Goal: Use online tool/utility: Utilize a website feature to perform a specific function

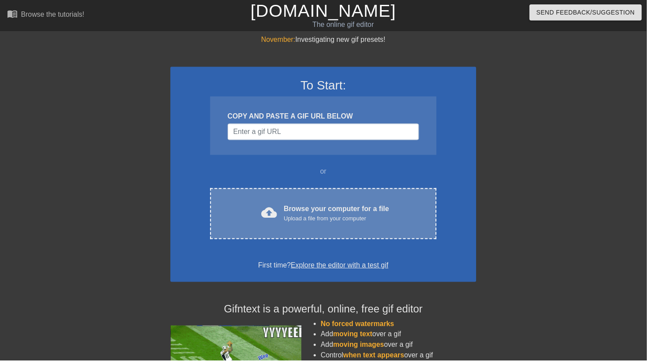
click at [265, 218] on div "cloud_upload" at bounding box center [269, 216] width 19 height 19
click at [284, 206] on div "cloud_upload Browse your computer for a file Upload a file from your computer C…" at bounding box center [326, 216] width 228 height 52
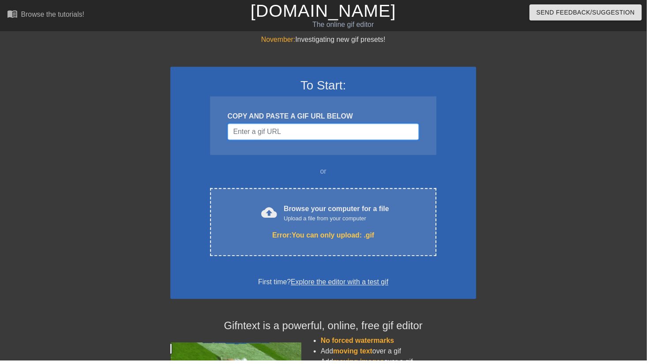
click at [254, 134] on input "Username" at bounding box center [326, 133] width 193 height 17
click at [96, 78] on div at bounding box center [95, 167] width 132 height 265
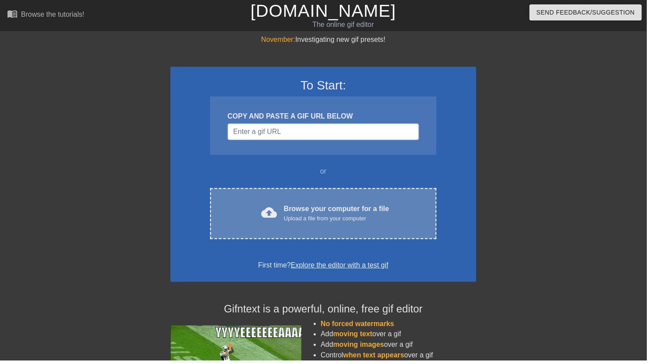
click at [251, 203] on div "cloud_upload Browse your computer for a file Upload a file from your computer C…" at bounding box center [326, 216] width 228 height 52
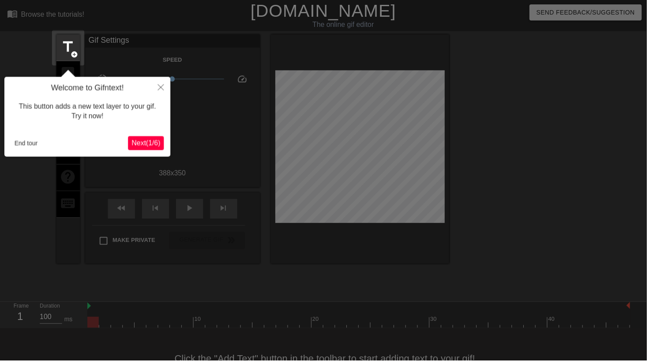
scroll to position [22, 0]
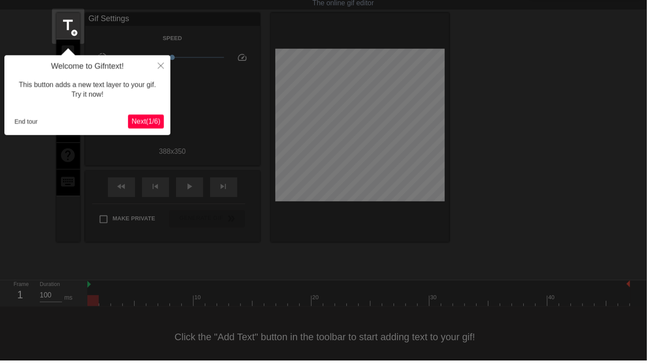
click at [134, 126] on span "Next ( 1 / 6 )" at bounding box center [147, 122] width 29 height 7
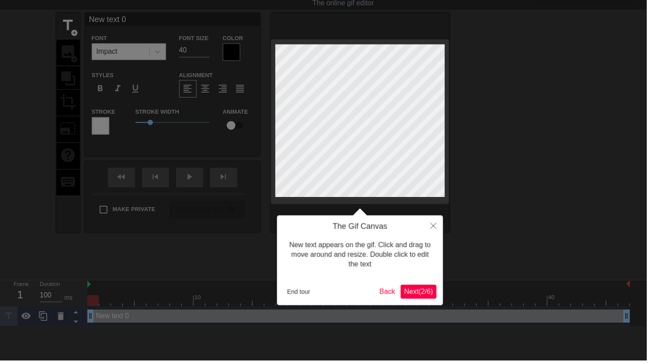
scroll to position [0, 0]
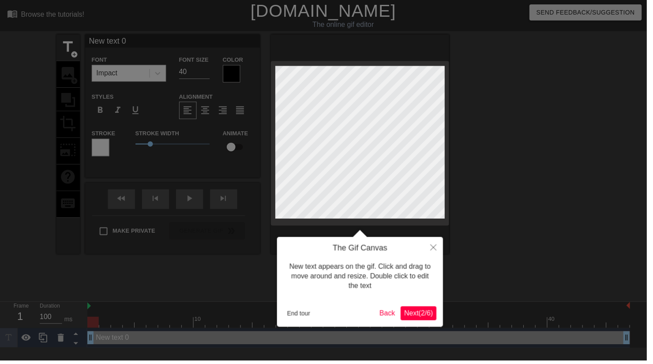
click at [137, 124] on div at bounding box center [326, 208] width 653 height 417
click at [416, 315] on span "Next ( 2 / 6 )" at bounding box center [422, 316] width 29 height 7
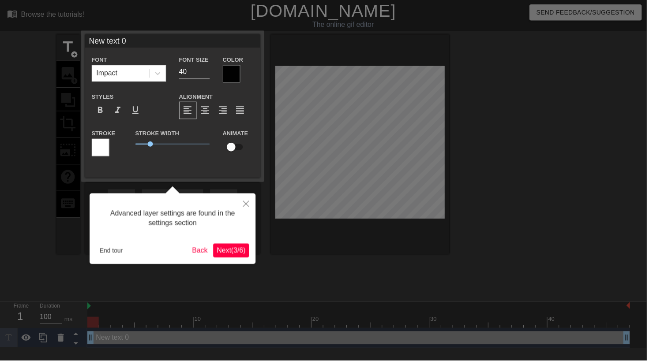
click at [239, 253] on span "Next ( 3 / 6 )" at bounding box center [233, 252] width 29 height 7
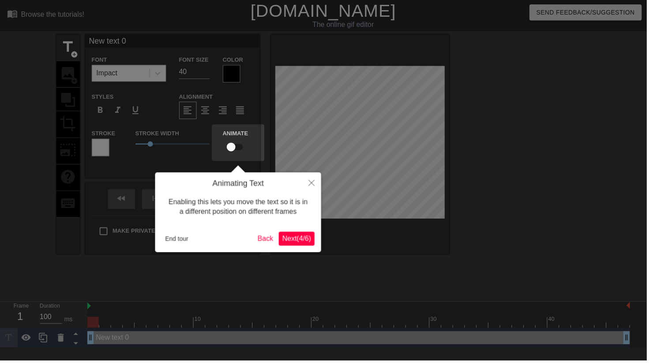
click at [293, 240] on span "Next ( 4 / 6 )" at bounding box center [299, 240] width 29 height 7
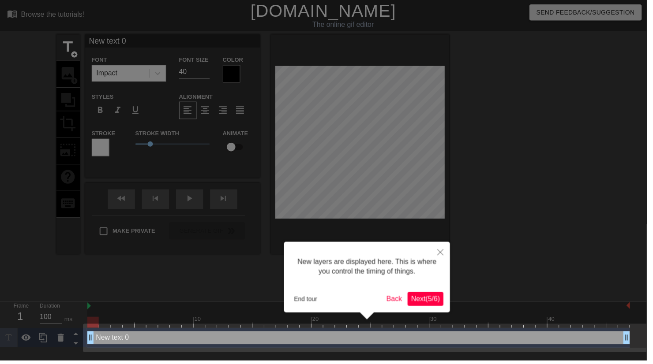
click at [422, 304] on span "Next ( 5 / 6 )" at bounding box center [429, 301] width 29 height 7
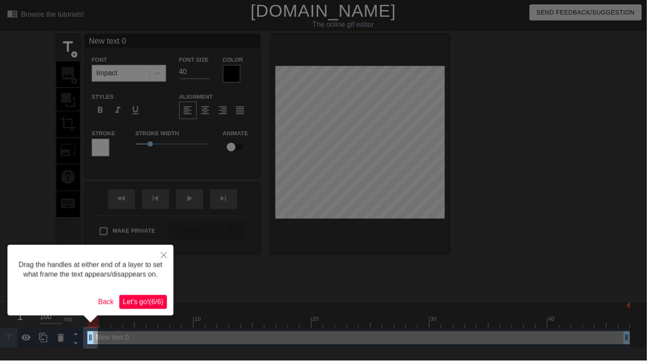
click at [143, 305] on span "Let's go! ( 6 / 6 )" at bounding box center [144, 304] width 41 height 7
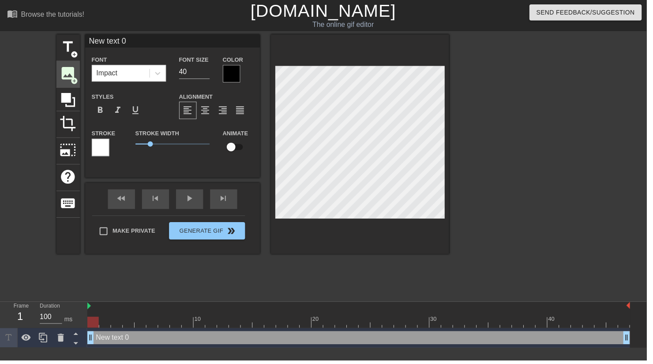
click at [66, 76] on span "image" at bounding box center [68, 74] width 17 height 17
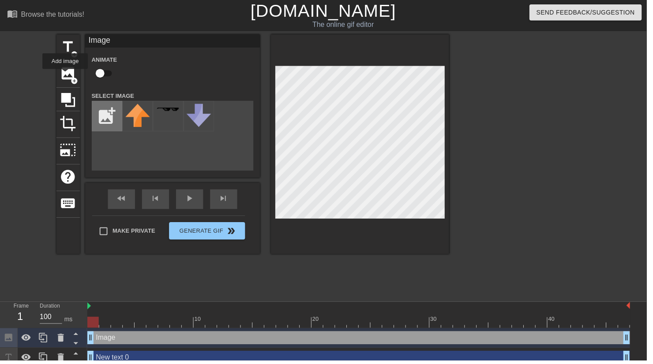
click at [106, 116] on input "file" at bounding box center [108, 117] width 30 height 30
type input "C:\fakepath\image0.png"
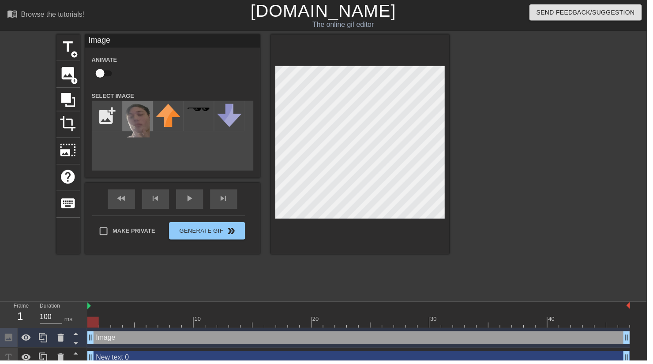
click at [140, 124] on img at bounding box center [139, 122] width 25 height 34
click at [99, 70] on input "checkbox" at bounding box center [101, 74] width 50 height 17
checkbox input "true"
click at [69, 99] on icon at bounding box center [69, 101] width 14 height 14
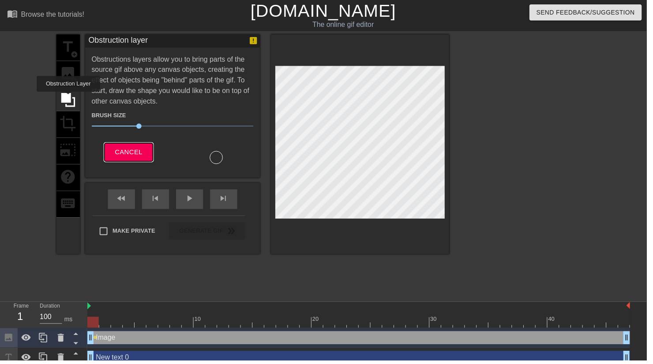
click at [123, 162] on button "Cancel" at bounding box center [129, 154] width 49 height 19
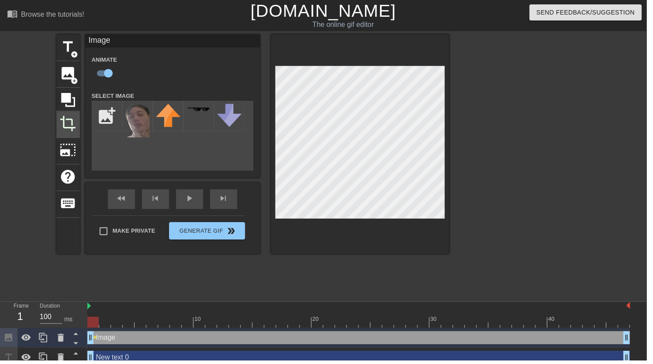
click at [69, 126] on span "crop" at bounding box center [68, 124] width 17 height 17
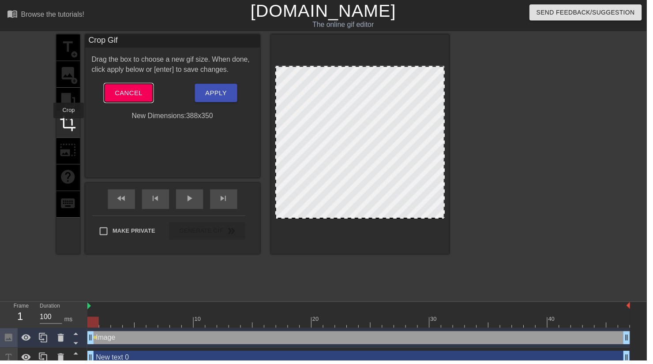
click at [120, 94] on span "Cancel" at bounding box center [130, 93] width 28 height 11
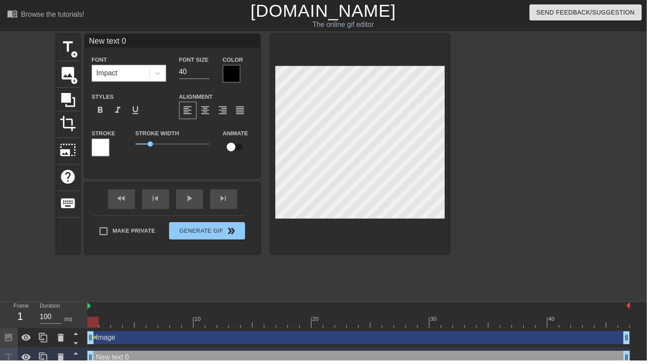
scroll to position [0, 1]
type textarea "New tet 0"
type input "New tet 0"
type textarea "New tt 0"
type input "New tt 0"
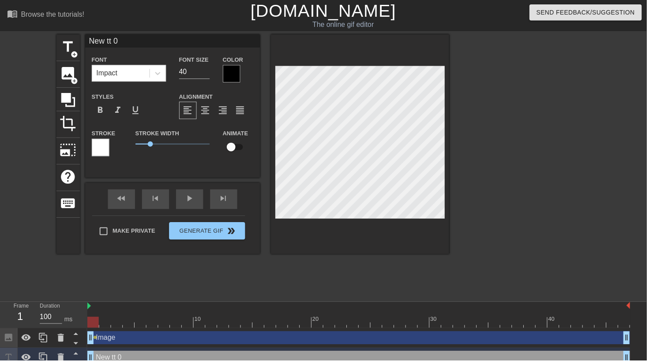
type textarea "New t 0"
type input "New t 0"
type textarea "New t0"
type input "New t0"
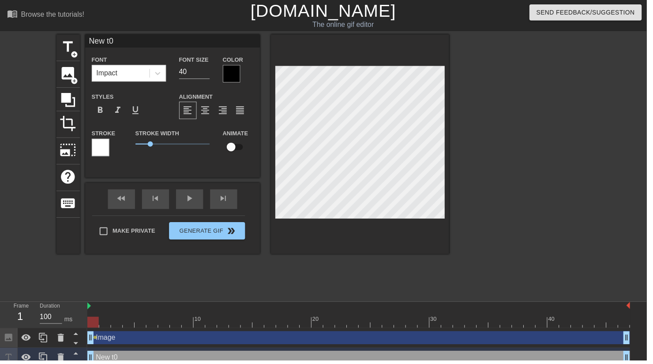
type textarea "New t"
type input "New t"
type textarea "New"
type input "New"
type textarea "New"
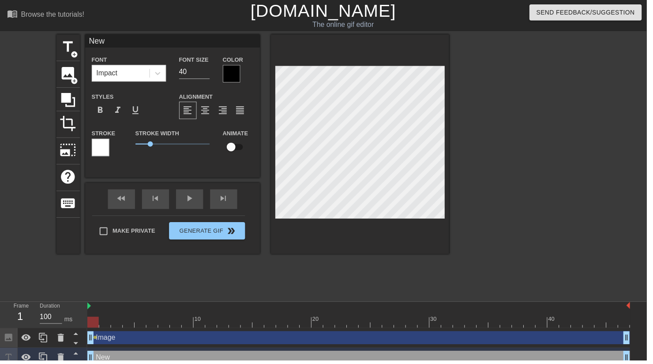
type input "New"
type textarea "Ne"
type input "Ne"
type textarea "N"
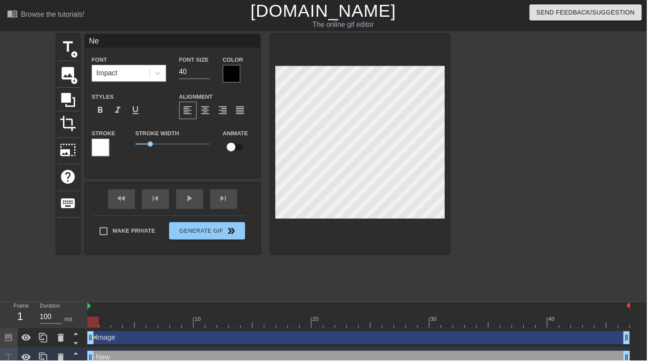
type input "N"
type textarea "H"
type input "H"
type textarea "HA"
type input "HA"
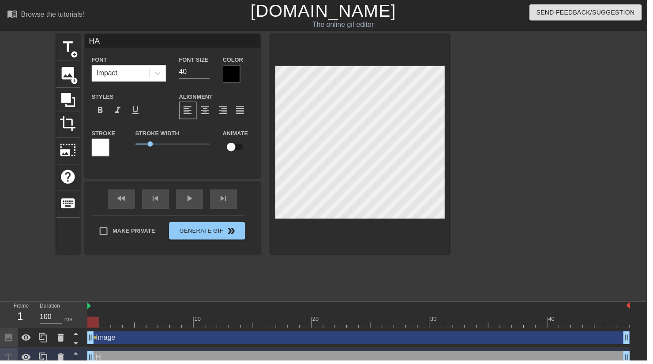
type textarea "HAN"
type input "HAN"
type textarea "HANG"
type input "HANG"
type textarea "HANGO"
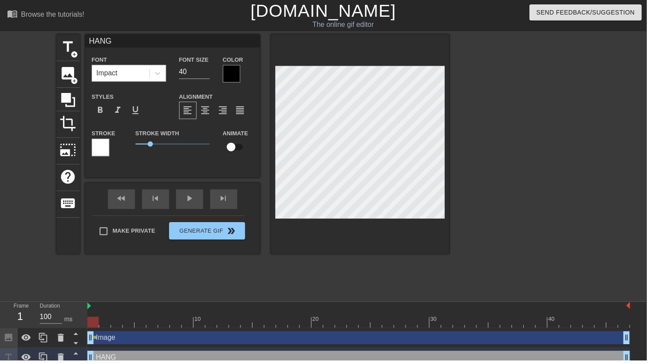
type input "HANGO"
type textarea "HANGOU"
type input "HANGOU"
type textarea "HANGOUT"
type input "HANGOUT"
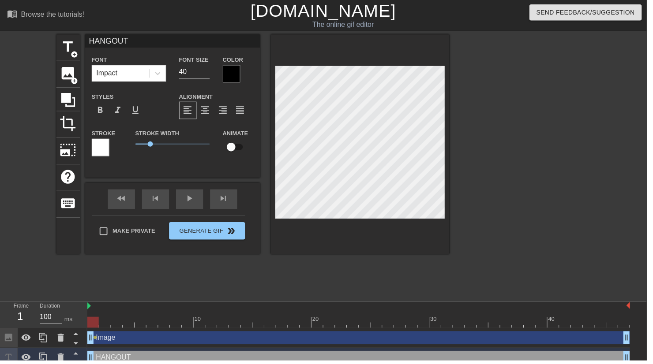
scroll to position [0, 1]
type textarea "HANGOUT"
click at [94, 150] on div at bounding box center [102, 149] width 18 height 18
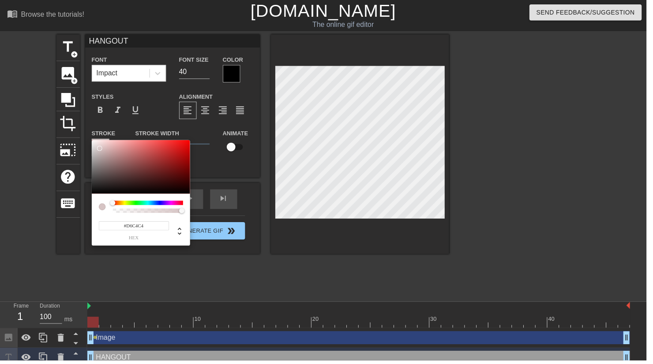
click at [101, 150] on div at bounding box center [100, 149] width 5 height 5
type input "#000000"
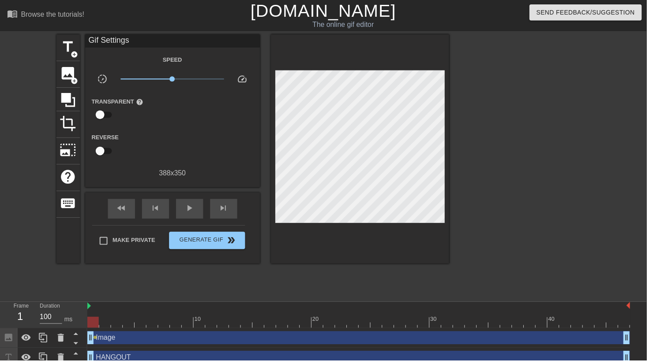
click at [104, 116] on input "checkbox" at bounding box center [101, 116] width 50 height 17
checkbox input "true"
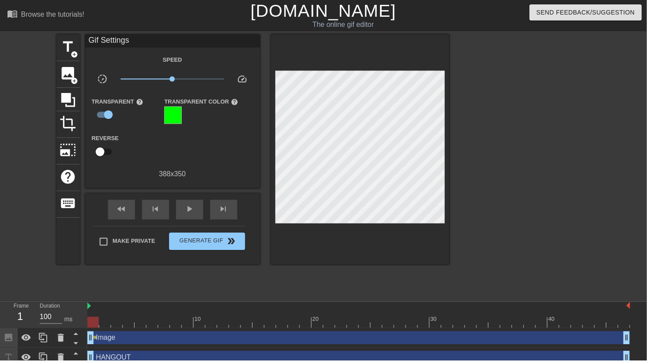
click at [177, 118] on div at bounding box center [175, 117] width 18 height 18
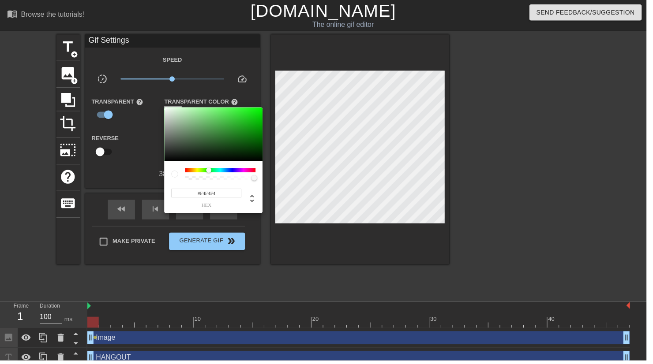
type input "#FFFFFF"
click at [313, 212] on div at bounding box center [326, 182] width 653 height 364
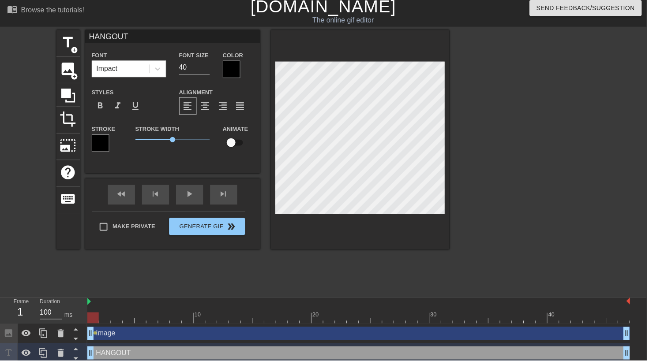
scroll to position [4, 0]
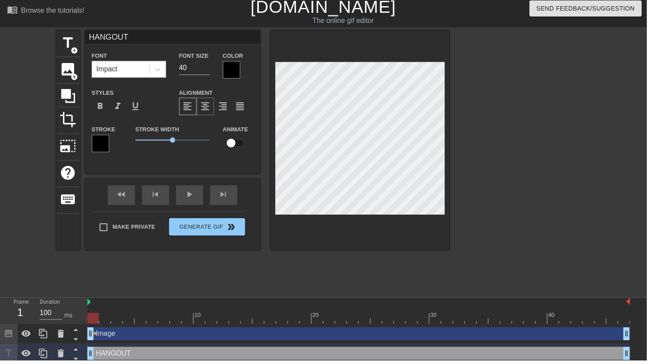
click at [213, 110] on div "format_align_center" at bounding box center [208, 108] width 18 height 18
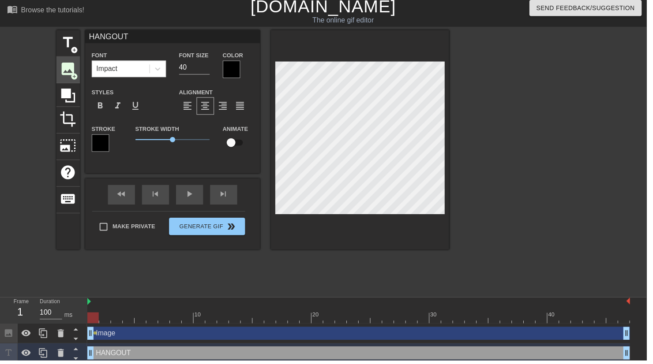
click at [61, 73] on span "image" at bounding box center [68, 69] width 17 height 17
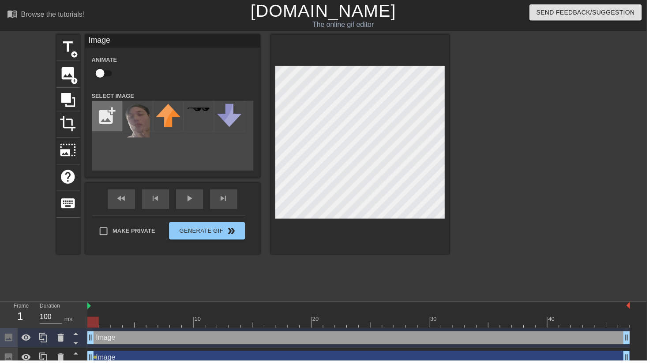
click at [109, 114] on input "file" at bounding box center [108, 117] width 30 height 30
type input "C:\fakepath\pokemon_legends__arceus___akari_by_cutesexyrobutts_deyhws4-414w-2x.…"
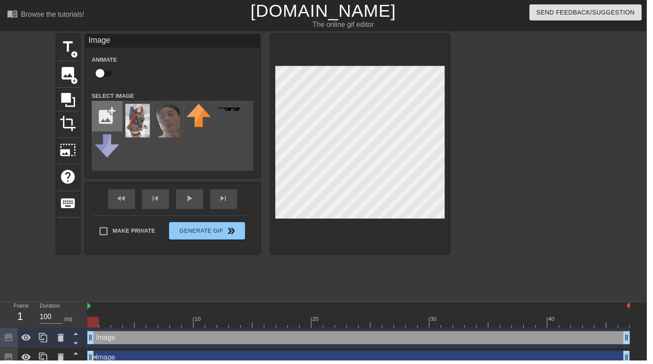
click at [111, 122] on input "file" at bounding box center [108, 117] width 30 height 30
click at [109, 116] on input "file" at bounding box center [108, 117] width 30 height 30
click at [109, 124] on input "file" at bounding box center [108, 117] width 30 height 30
click at [108, 114] on input "file" at bounding box center [108, 117] width 30 height 30
type input "C:\fakepath\Screenshot_20250901_131548_Files.jpg"
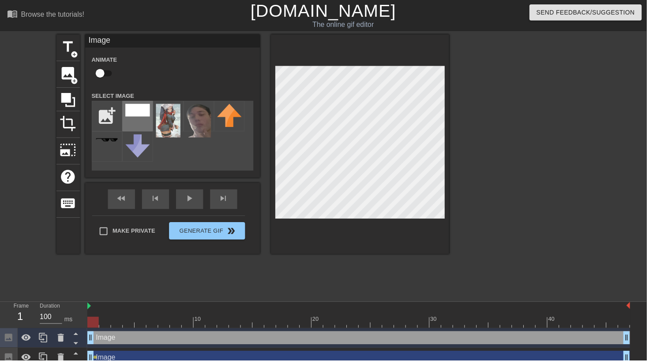
click at [141, 113] on img at bounding box center [139, 111] width 25 height 13
checkbox input "true"
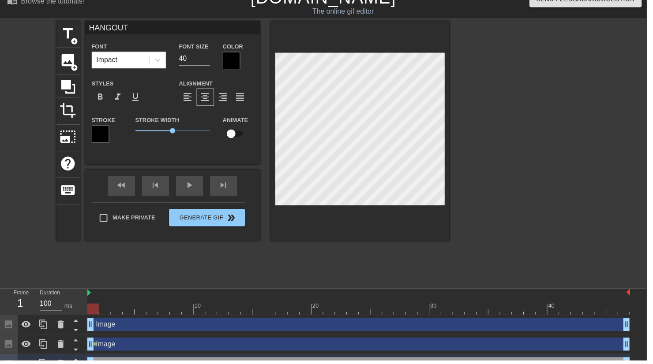
scroll to position [24, 0]
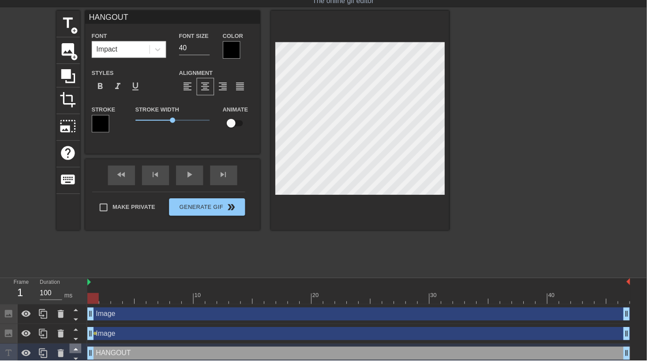
click at [76, 353] on icon at bounding box center [76, 353] width 4 height 2
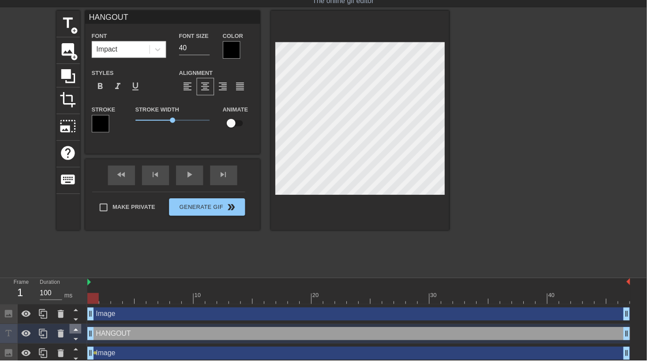
click at [76, 333] on icon at bounding box center [76, 333] width 4 height 2
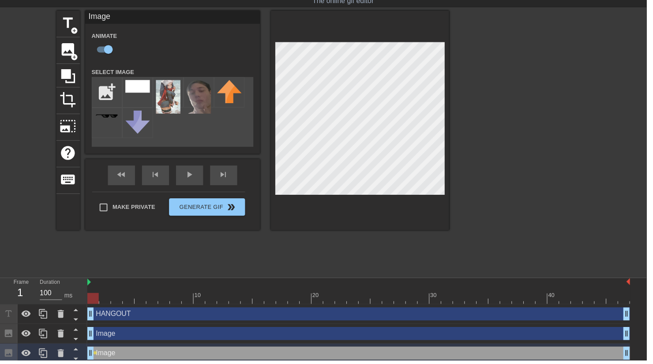
click at [109, 336] on div "Image drag_handle drag_handle" at bounding box center [362, 336] width 548 height 13
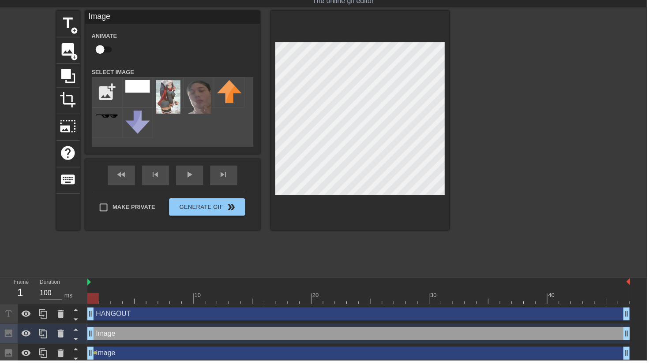
click at [97, 42] on input "checkbox" at bounding box center [101, 49] width 50 height 17
click at [103, 46] on input "checkbox" at bounding box center [109, 49] width 50 height 17
checkbox input "true"
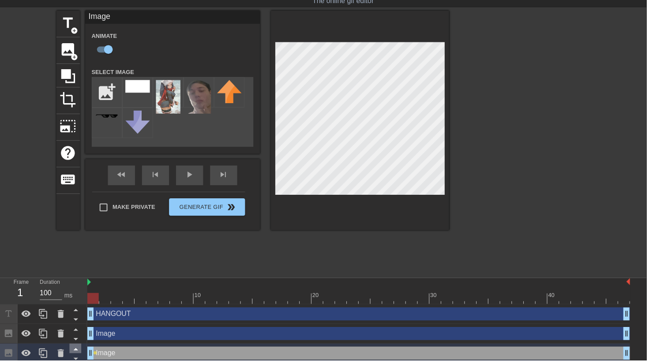
click at [76, 353] on icon at bounding box center [76, 353] width 4 height 2
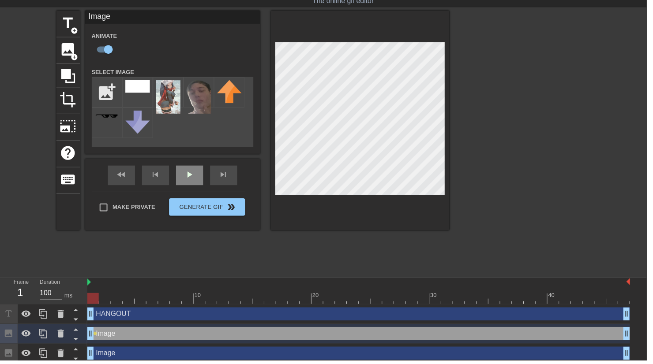
click at [191, 179] on div "play_arrow" at bounding box center [191, 177] width 27 height 20
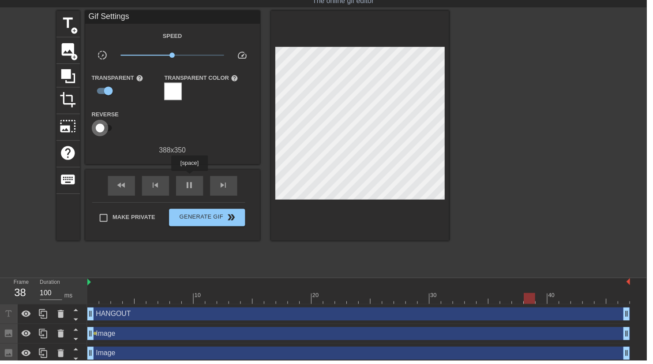
click at [95, 131] on input "checkbox" at bounding box center [101, 129] width 50 height 17
click at [105, 131] on input "checkbox" at bounding box center [109, 129] width 50 height 17
checkbox input "false"
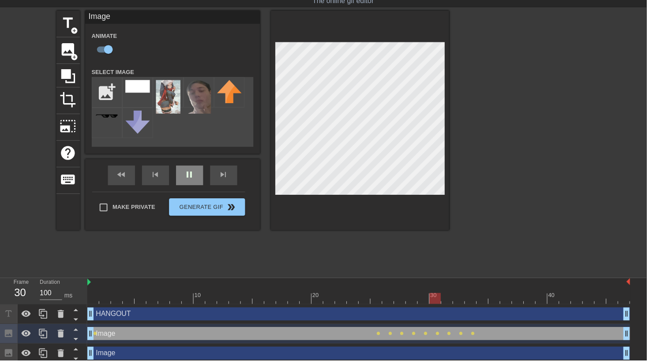
click at [188, 172] on div "fast_rewind skip_previous pause skip_next" at bounding box center [174, 177] width 144 height 33
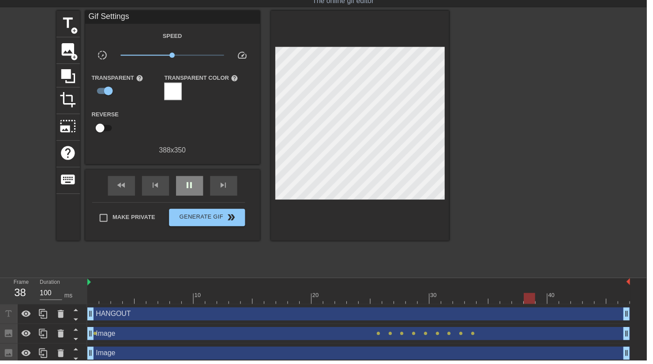
click at [190, 191] on span "pause" at bounding box center [191, 187] width 11 height 11
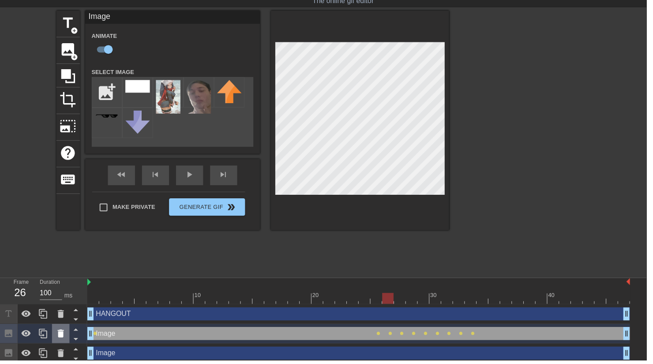
click at [62, 336] on icon at bounding box center [61, 337] width 6 height 8
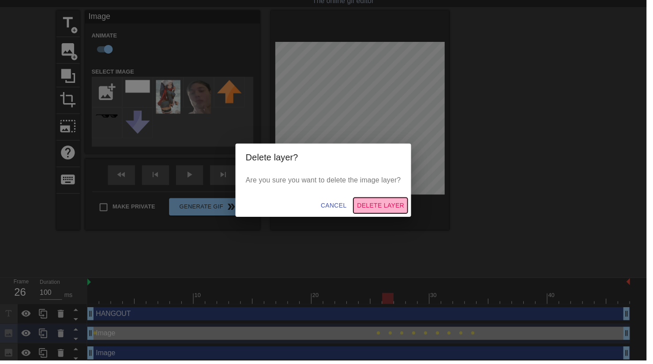
click at [396, 210] on span "Delete Layer" at bounding box center [384, 207] width 48 height 11
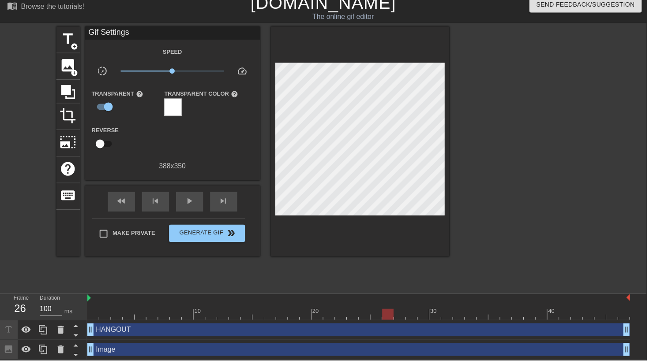
scroll to position [4, 0]
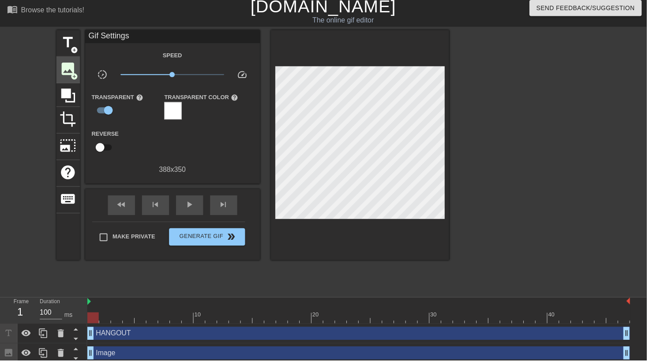
click at [70, 71] on span "image" at bounding box center [68, 69] width 17 height 17
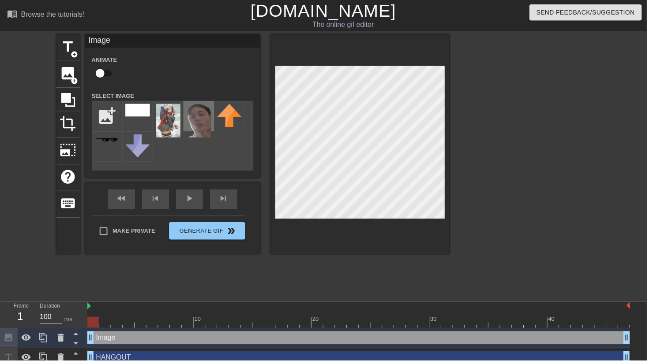
click at [206, 122] on img at bounding box center [200, 122] width 25 height 34
click at [105, 74] on input "checkbox" at bounding box center [101, 74] width 50 height 17
checkbox input "true"
click at [193, 199] on div "fast_rewind skip_previous play_arrow skip_next" at bounding box center [174, 201] width 144 height 33
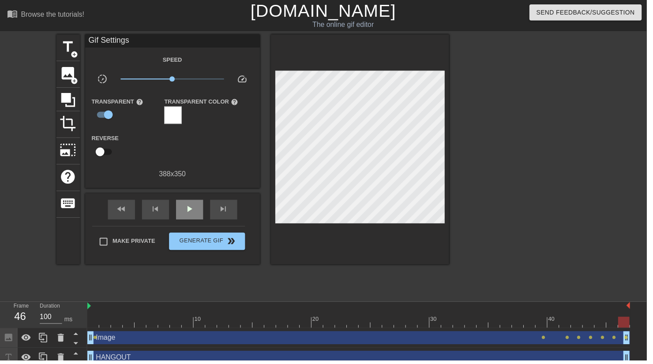
click at [190, 214] on span "play_arrow" at bounding box center [191, 211] width 11 height 11
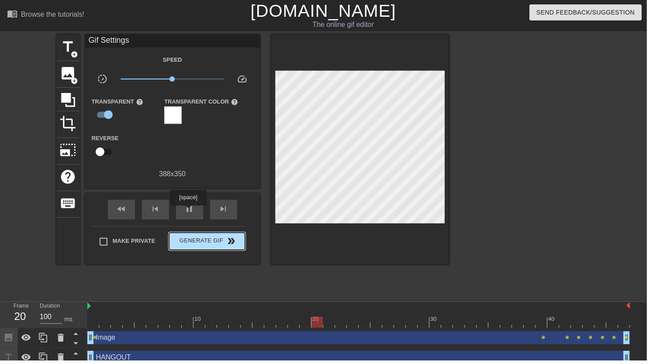
click at [187, 240] on span "Generate Gif double_arrow" at bounding box center [208, 244] width 69 height 11
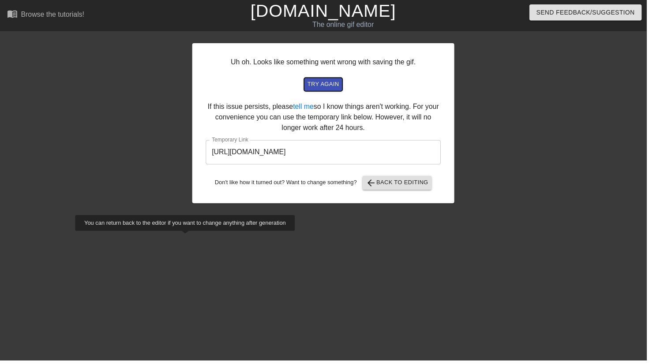
click at [322, 82] on span "try again" at bounding box center [327, 85] width 32 height 10
click at [321, 87] on span "try again" at bounding box center [327, 85] width 32 height 10
click at [383, 191] on button "arrow_back Back to Editing" at bounding box center [401, 185] width 70 height 14
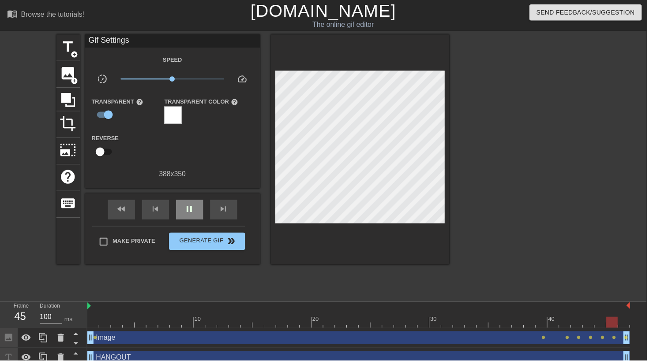
click at [191, 209] on span "pause" at bounding box center [191, 211] width 11 height 11
click at [105, 246] on input "Make Private" at bounding box center [104, 244] width 19 height 19
checkbox input "true"
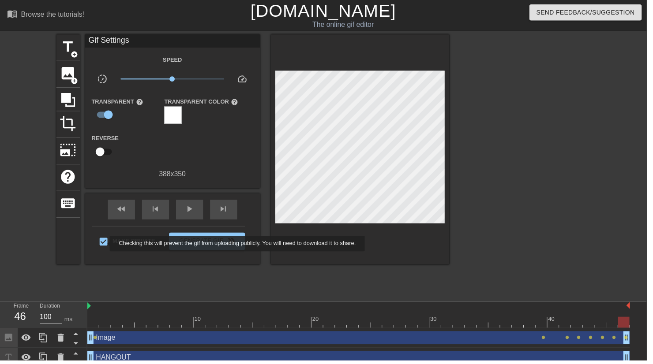
click at [168, 286] on div "title add_circle image add_circle crop photo_size_select_large help keyboard Gi…" at bounding box center [255, 167] width 397 height 265
click at [192, 250] on button "Generate Gif double_arrow" at bounding box center [209, 244] width 76 height 18
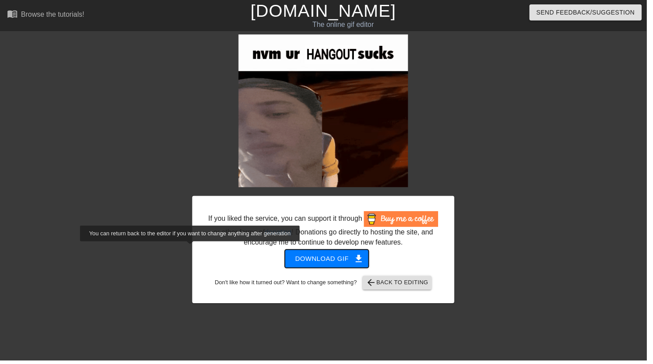
click at [319, 259] on span "Download gif get_app" at bounding box center [330, 261] width 64 height 11
